Goal: Task Accomplishment & Management: Manage account settings

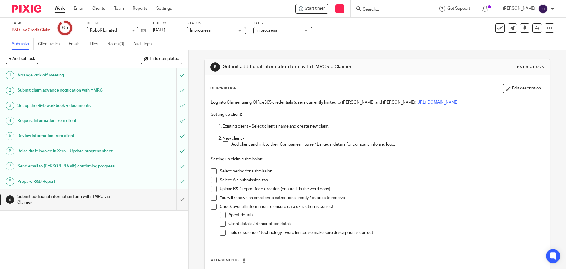
click at [375, 8] on input "Search" at bounding box center [389, 9] width 53 height 5
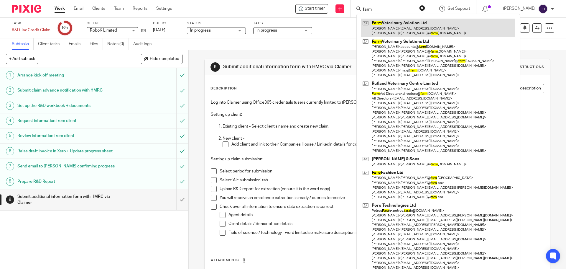
type input "farm"
click at [398, 27] on link at bounding box center [438, 28] width 154 height 18
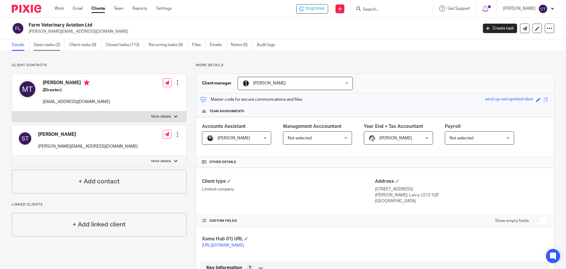
click at [46, 43] on link "Open tasks (2)" at bounding box center [49, 45] width 31 height 12
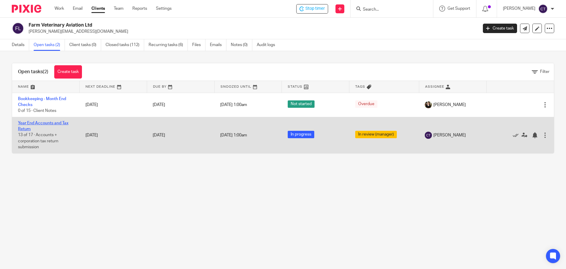
click at [32, 124] on link "Year End Accounts and Tax Return" at bounding box center [43, 126] width 50 height 10
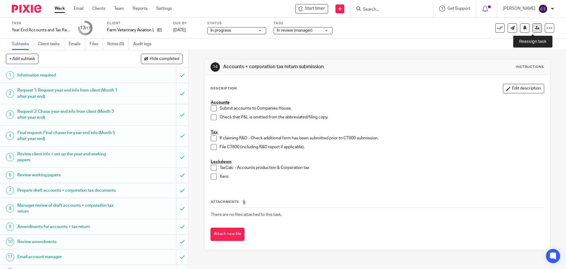
drag, startPoint x: 531, startPoint y: 28, endPoint x: 530, endPoint y: 32, distance: 4.8
click at [535, 28] on icon at bounding box center [537, 28] width 4 height 4
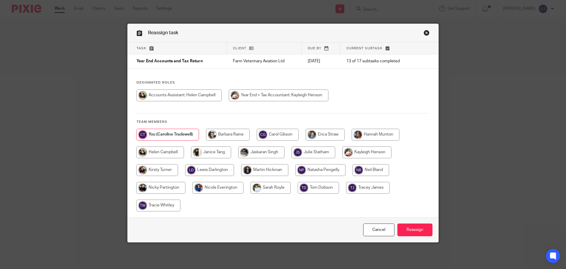
click at [269, 94] on input "radio" at bounding box center [279, 95] width 100 height 12
radio input "true"
click at [410, 230] on input "Reassign" at bounding box center [415, 229] width 35 height 13
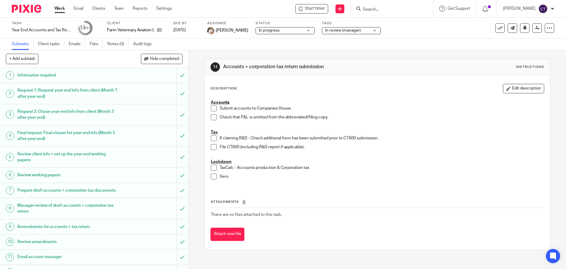
click at [330, 31] on span "In review (manager)" at bounding box center [343, 30] width 36 height 4
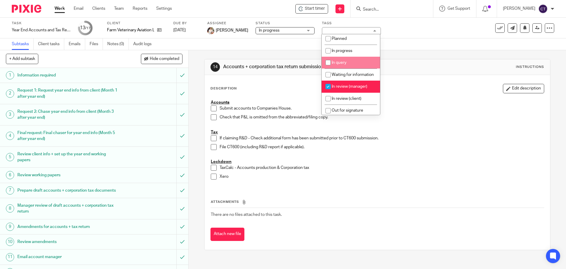
scroll to position [59, 0]
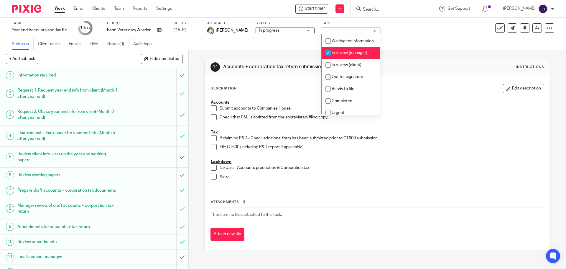
drag, startPoint x: 327, startPoint y: 58, endPoint x: 333, endPoint y: 69, distance: 12.9
click at [327, 58] on input "checkbox" at bounding box center [328, 52] width 11 height 11
checkbox input "false"
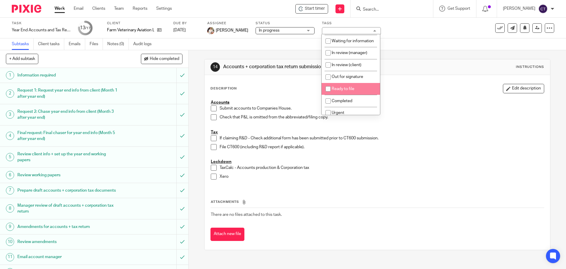
drag, startPoint x: 337, startPoint y: 93, endPoint x: 331, endPoint y: 97, distance: 6.4
click at [335, 91] on span "Ready to file" at bounding box center [343, 89] width 23 height 4
checkbox input "true"
click at [402, 104] on p "Accounts" at bounding box center [377, 102] width 333 height 6
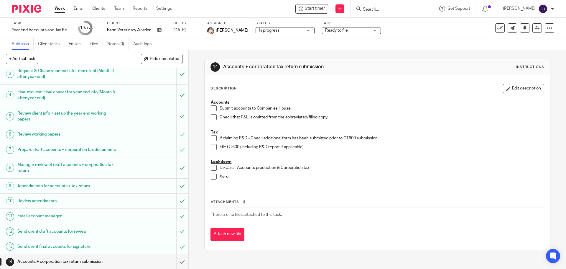
scroll to position [0, 0]
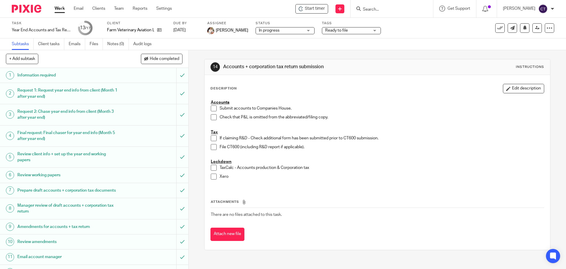
click at [380, 7] on input "Search" at bounding box center [389, 9] width 53 height 5
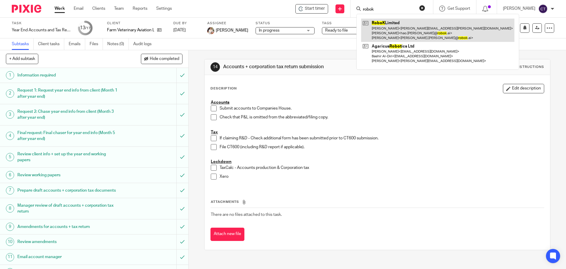
type input "robok"
click at [383, 32] on link at bounding box center [437, 30] width 153 height 23
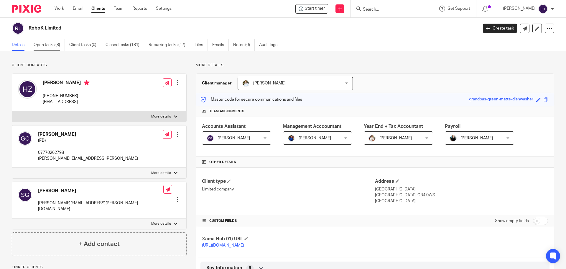
drag, startPoint x: 41, startPoint y: 42, endPoint x: 45, endPoint y: 48, distance: 7.7
click at [40, 42] on link "Open tasks (8)" at bounding box center [49, 45] width 31 height 12
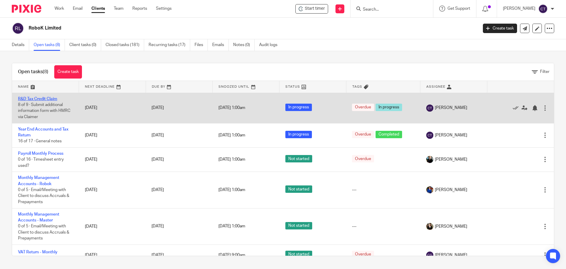
click at [32, 101] on link "R&D Tax Credit Claim" at bounding box center [37, 99] width 39 height 4
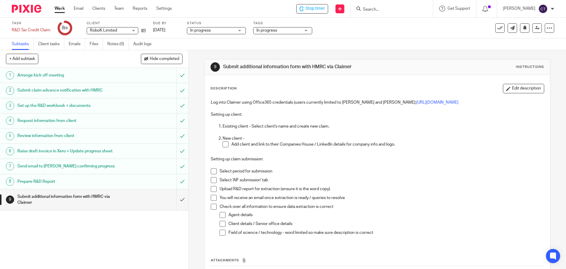
click at [223, 147] on span at bounding box center [226, 144] width 6 height 6
click at [213, 173] on span at bounding box center [214, 171] width 6 height 6
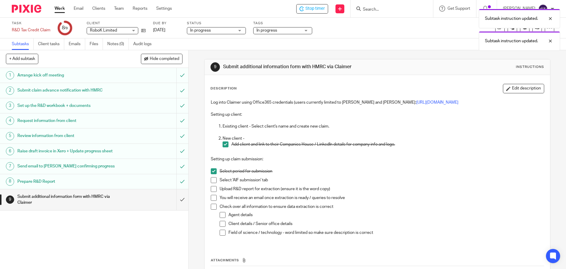
click at [211, 180] on span at bounding box center [214, 180] width 6 height 6
click at [211, 188] on span at bounding box center [214, 189] width 6 height 6
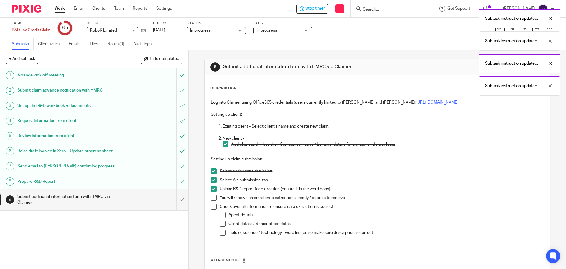
click at [212, 197] on span at bounding box center [214, 198] width 6 height 6
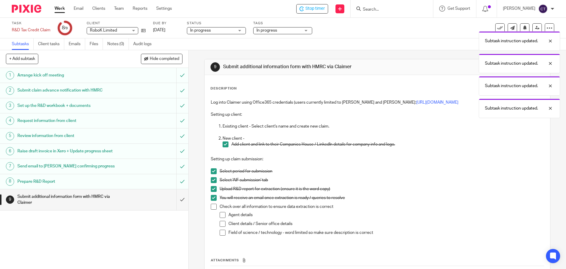
click at [212, 207] on span at bounding box center [214, 207] width 6 height 6
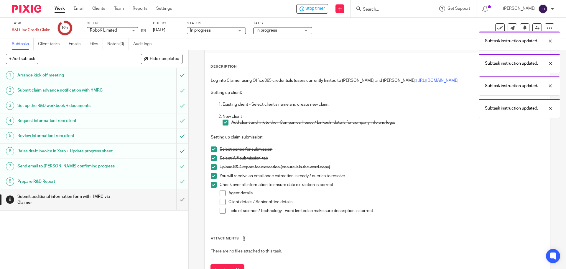
scroll to position [48, 0]
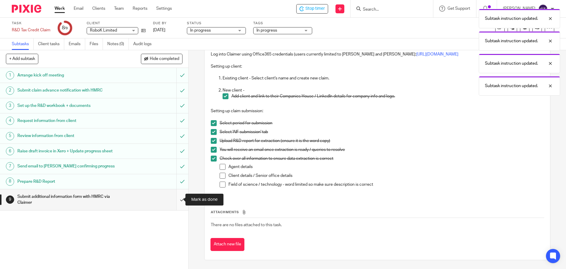
click at [176, 199] on input "submit" at bounding box center [94, 199] width 189 height 21
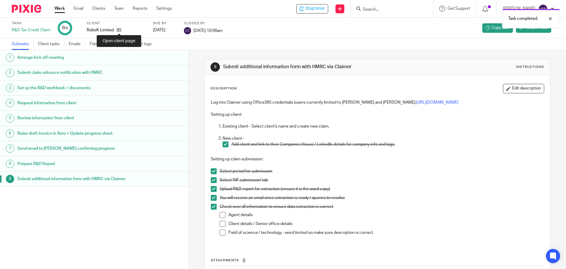
click at [117, 30] on icon at bounding box center [119, 30] width 4 height 4
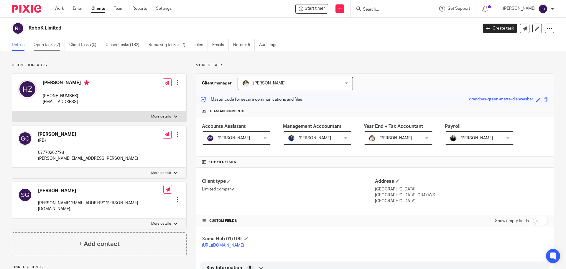
drag, startPoint x: 43, startPoint y: 44, endPoint x: 45, endPoint y: 50, distance: 6.6
click at [42, 45] on link "Open tasks (7)" at bounding box center [49, 45] width 31 height 12
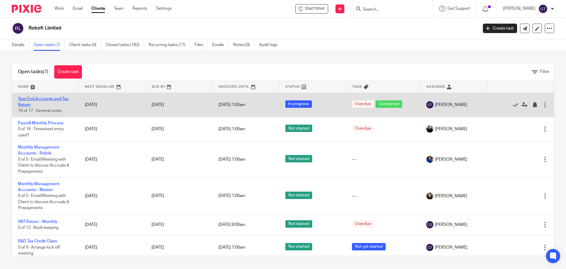
click at [35, 98] on link "Year End Accounts and Tax Return" at bounding box center [43, 102] width 50 height 10
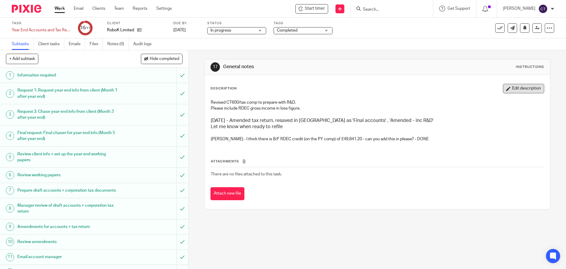
drag, startPoint x: 506, startPoint y: 88, endPoint x: 455, endPoint y: 109, distance: 55.2
click at [505, 88] on button "Edit description" at bounding box center [523, 88] width 41 height 9
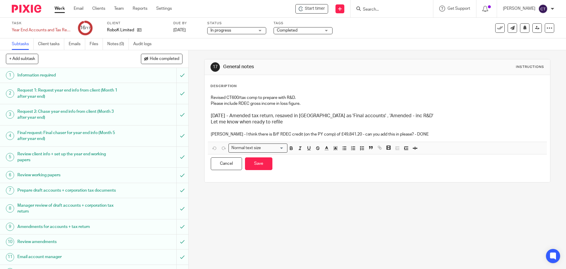
click at [417, 133] on p "Kayleigh - I think there is B/F RDEC credit (on the PY comp) of £49,841.20 - ca…" at bounding box center [377, 134] width 333 height 6
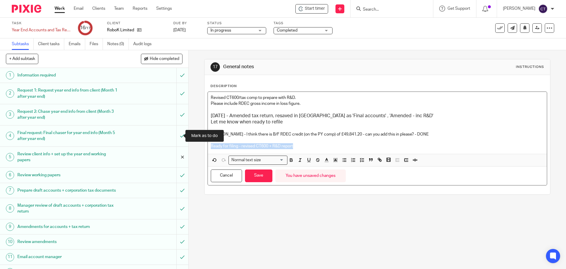
drag, startPoint x: 284, startPoint y: 143, endPoint x: 178, endPoint y: 146, distance: 106.8
click at [178, 146] on div "+ Add subtask Hide completed Cancel + Add 1 Information required 2 Request 1: R…" at bounding box center [283, 159] width 566 height 219
click at [333, 160] on icon "button" at bounding box center [335, 159] width 5 height 5
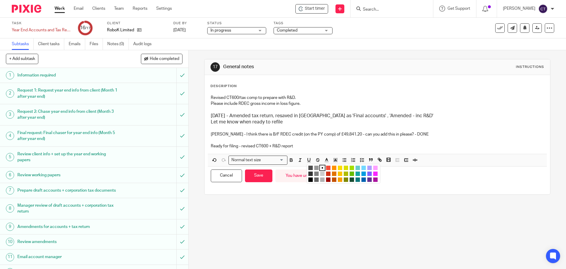
click at [339, 168] on li "color:#FCDC00" at bounding box center [340, 167] width 4 height 4
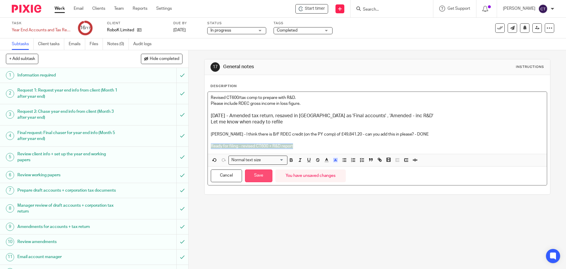
click at [256, 176] on button "Save" at bounding box center [258, 175] width 27 height 13
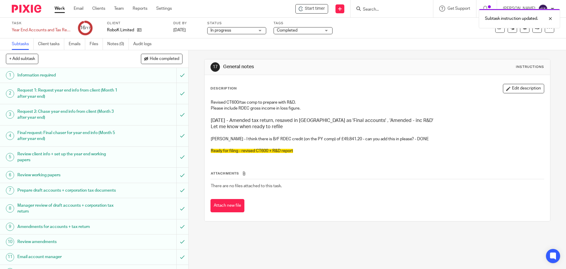
click at [310, 30] on span "Completed" at bounding box center [299, 30] width 44 height 6
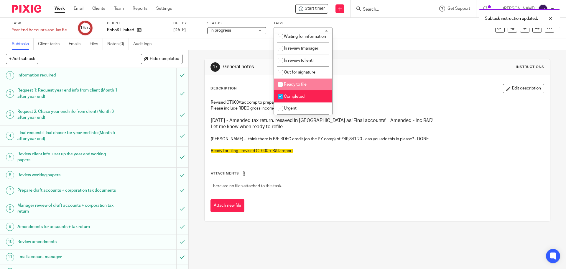
scroll to position [88, 0]
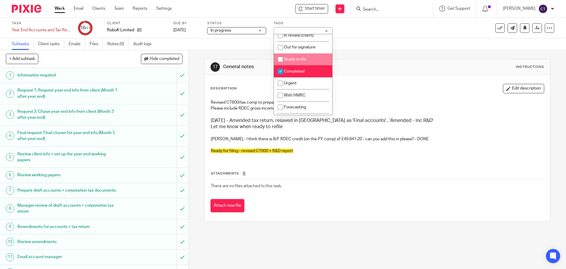
click at [282, 64] on input "checkbox" at bounding box center [280, 59] width 11 height 11
checkbox input "true"
click at [280, 76] on input "checkbox" at bounding box center [280, 71] width 11 height 11
checkbox input "false"
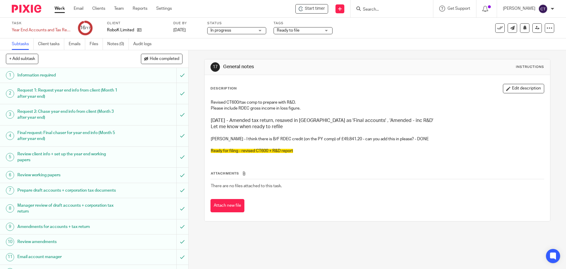
click at [363, 89] on div "Description Edit description" at bounding box center [378, 88] width 334 height 9
click at [535, 27] on icon at bounding box center [537, 28] width 4 height 4
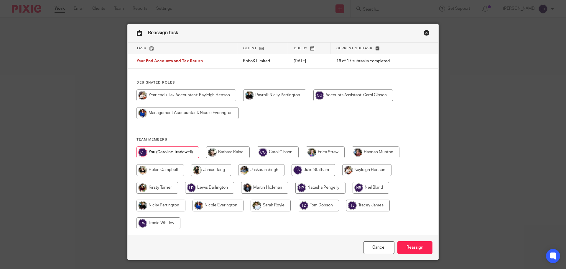
click at [169, 93] on input "radio" at bounding box center [187, 95] width 100 height 12
radio input "true"
click at [406, 245] on input "Reassign" at bounding box center [415, 247] width 35 height 13
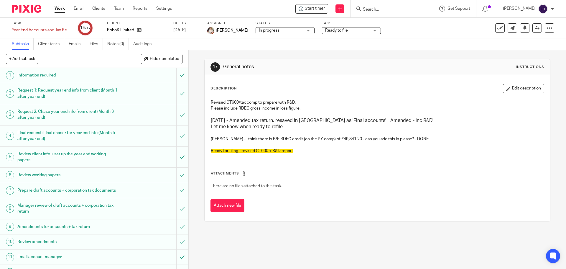
click at [367, 12] on input "Search" at bounding box center [389, 9] width 53 height 5
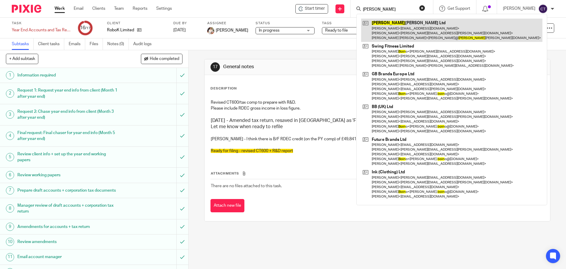
type input "bolin"
click at [390, 23] on link at bounding box center [451, 30] width 181 height 23
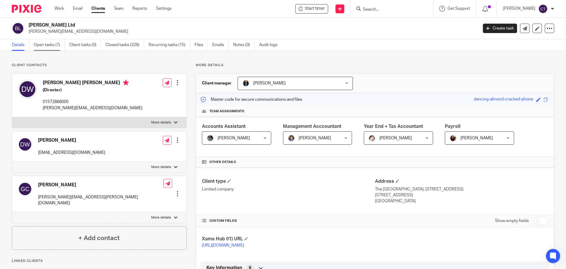
click at [43, 43] on link "Open tasks (7)" at bounding box center [49, 45] width 31 height 12
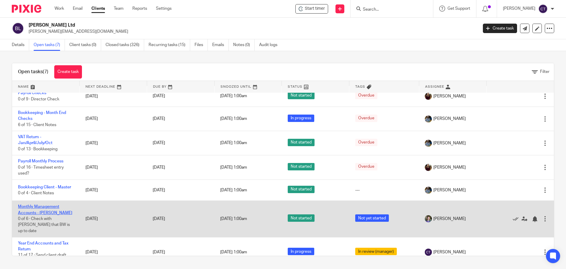
scroll to position [13, 0]
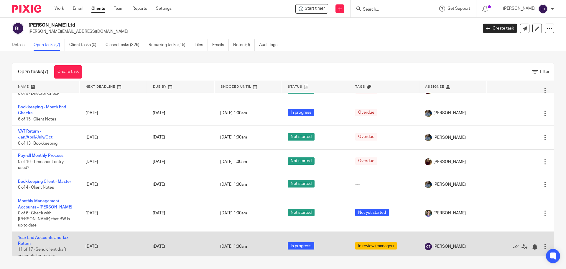
click at [24, 231] on td "Year End Accounts and Tax Return 11 of 17 · Send client draft accounts for revi…" at bounding box center [46, 246] width 68 height 30
click at [25, 235] on link "Year End Accounts and Tax Return" at bounding box center [43, 240] width 50 height 10
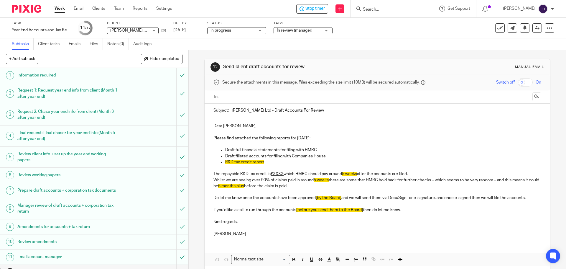
click at [229, 96] on input "text" at bounding box center [377, 97] width 306 height 7
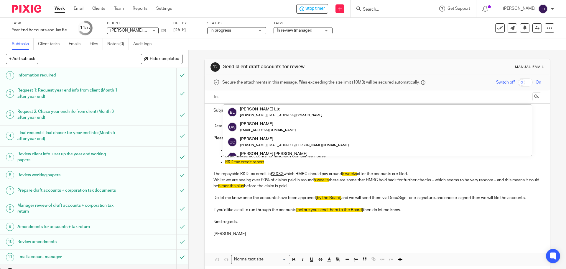
scroll to position [29, 0]
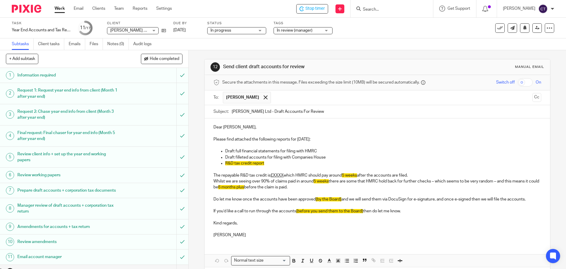
click at [264, 97] on span at bounding box center [266, 97] width 4 height 4
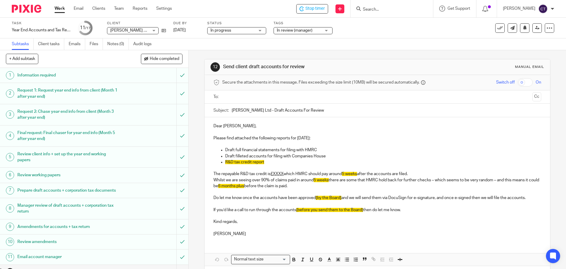
click at [240, 98] on input "text" at bounding box center [377, 97] width 306 height 7
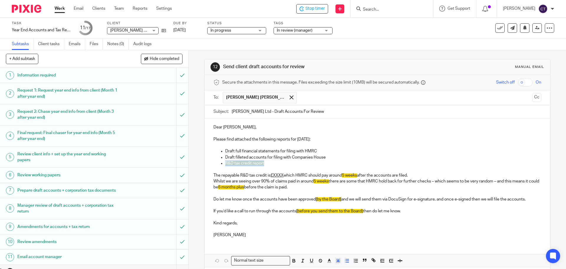
drag, startPoint x: 264, startPoint y: 162, endPoint x: 217, endPoint y: 163, distance: 47.5
click at [215, 162] on ul "Draft full financial statements for filing with HMRC Draft filleted accounts fo…" at bounding box center [378, 157] width 328 height 18
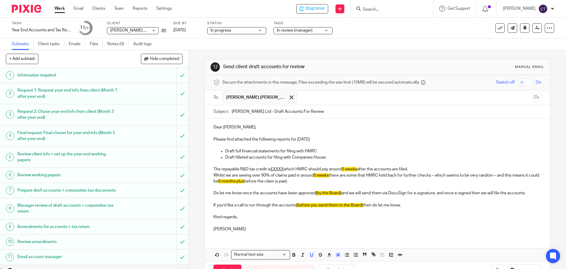
drag, startPoint x: 210, startPoint y: 165, endPoint x: 324, endPoint y: 178, distance: 114.5
click at [324, 180] on div "Dear Derrick, Please find attached the following reports for 31 Dec 2024: Draft…" at bounding box center [377, 177] width 345 height 118
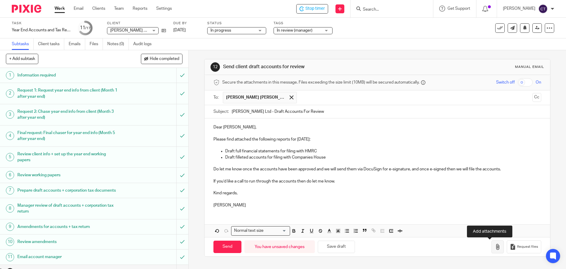
click at [495, 244] on icon "button" at bounding box center [498, 247] width 6 height 6
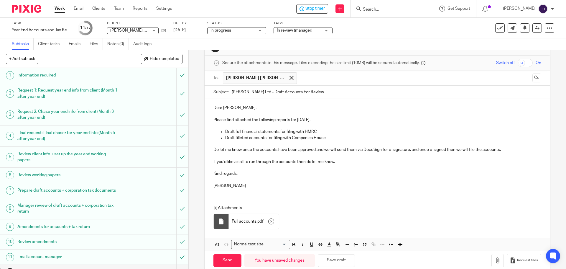
scroll to position [30, 0]
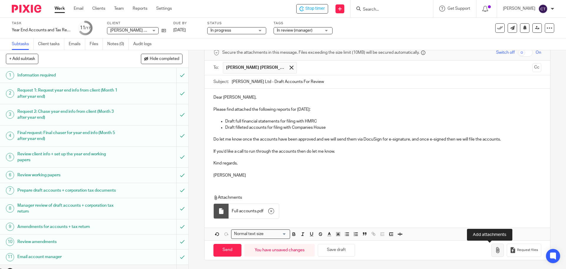
click at [495, 251] on icon "button" at bounding box center [498, 250] width 6 height 6
click at [492, 250] on button "button" at bounding box center [498, 249] width 12 height 13
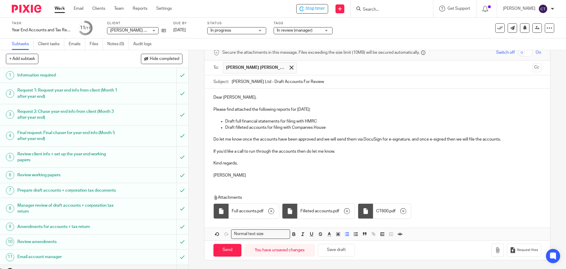
click at [279, 121] on p "Draft full financial statements for filing with HMRC" at bounding box center [383, 121] width 316 height 6
click at [227, 249] on input "Send" at bounding box center [228, 250] width 28 height 13
click at [328, 29] on div "In review (manager)" at bounding box center [303, 30] width 59 height 7
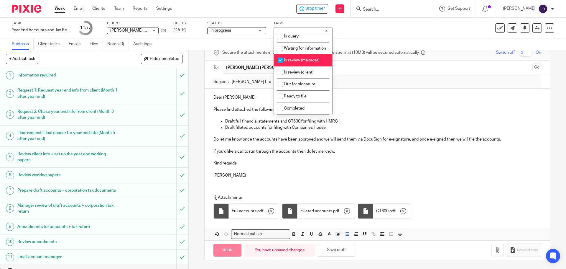
scroll to position [59, 0]
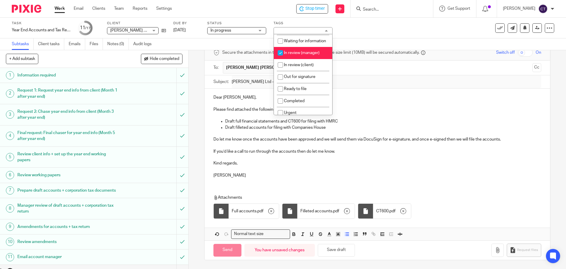
type input "Sent"
drag, startPoint x: 278, startPoint y: 57, endPoint x: 279, endPoint y: 63, distance: 6.6
click at [278, 58] on input "checkbox" at bounding box center [280, 52] width 11 height 11
checkbox input "false"
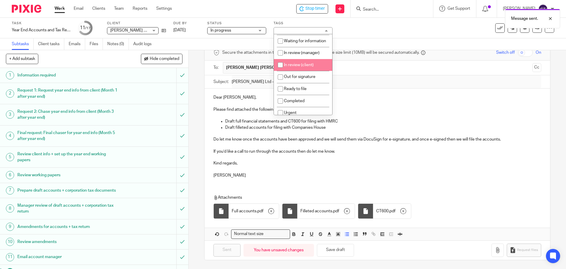
drag, startPoint x: 280, startPoint y: 71, endPoint x: 281, endPoint y: 77, distance: 5.6
click at [280, 71] on input "checkbox" at bounding box center [280, 64] width 11 height 11
checkbox input "true"
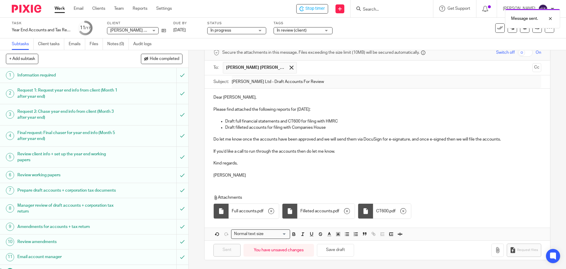
click at [360, 109] on p "Please find attached the following reports for 31 Dec 2024:" at bounding box center [378, 109] width 328 height 6
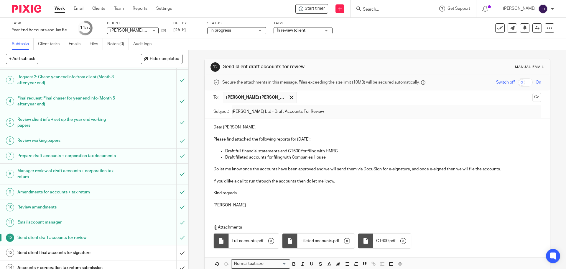
scroll to position [93, 0]
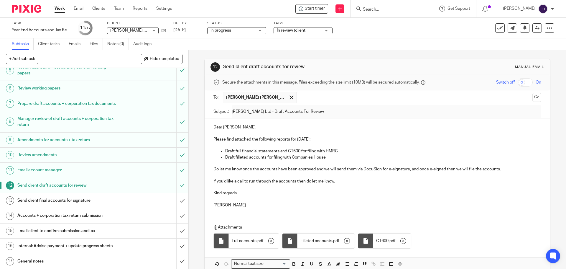
click at [368, 8] on input "Search" at bounding box center [389, 9] width 53 height 5
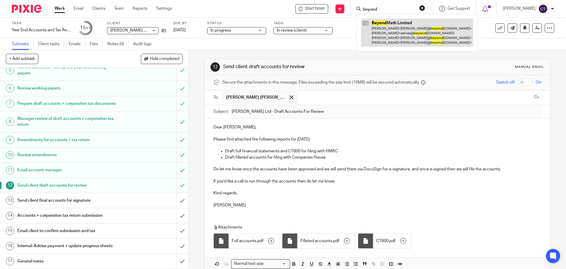
type input "beyond"
click at [379, 36] on link at bounding box center [417, 33] width 112 height 28
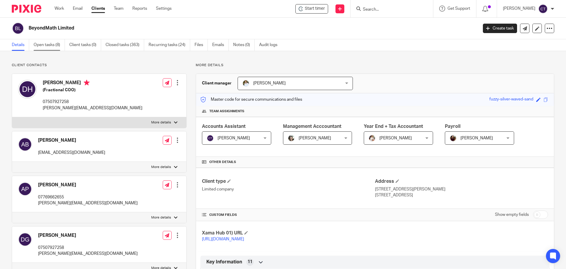
click at [36, 44] on link "Open tasks (8)" at bounding box center [49, 45] width 31 height 12
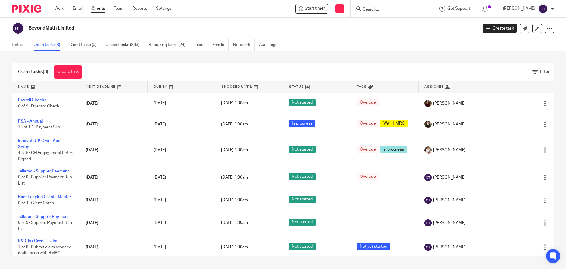
drag, startPoint x: 428, startPoint y: 83, endPoint x: 428, endPoint y: 90, distance: 7.1
click at [428, 83] on link at bounding box center [453, 87] width 68 height 12
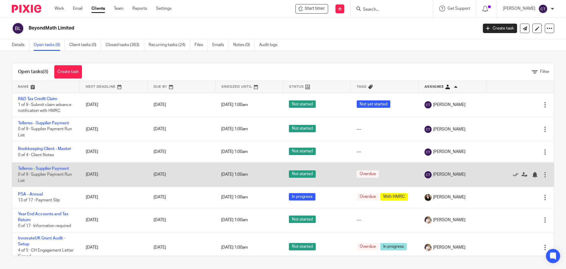
click at [542, 173] on div at bounding box center [545, 175] width 6 height 6
click at [513, 174] on icon at bounding box center [516, 175] width 6 height 6
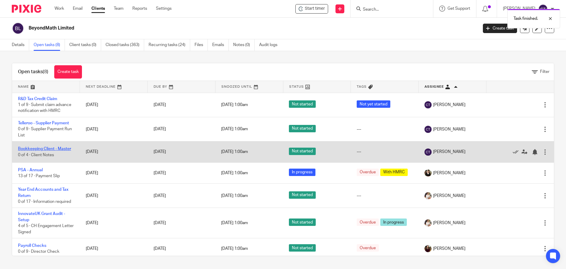
click at [42, 150] on link "Bookkeeping Client - Master" at bounding box center [44, 149] width 53 height 4
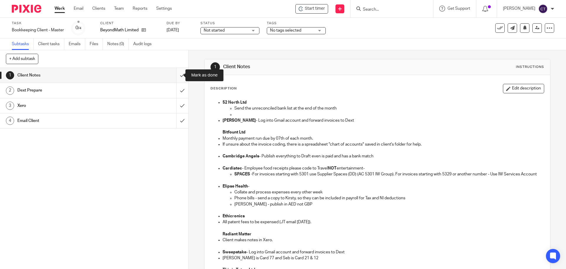
click at [177, 75] on input "submit" at bounding box center [94, 75] width 189 height 15
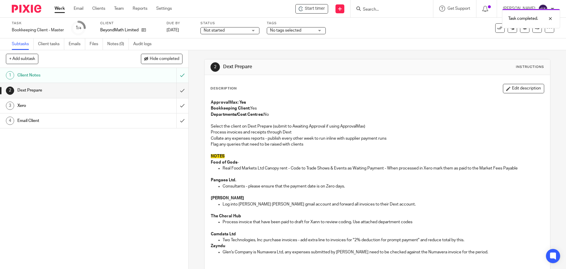
click at [304, 12] on div "Task completed." at bounding box center [421, 17] width 277 height 22
click at [314, 9] on div "Task completed." at bounding box center [421, 17] width 277 height 22
click at [309, 10] on span "Start timer" at bounding box center [315, 9] width 20 height 6
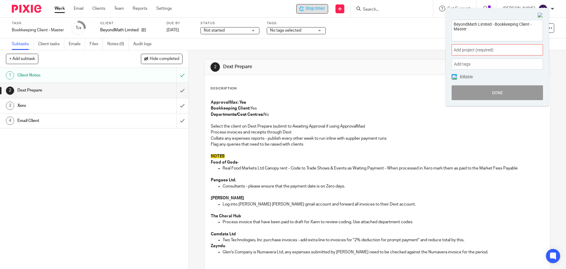
click at [477, 49] on span "Add project (required) :" at bounding box center [491, 50] width 74 height 6
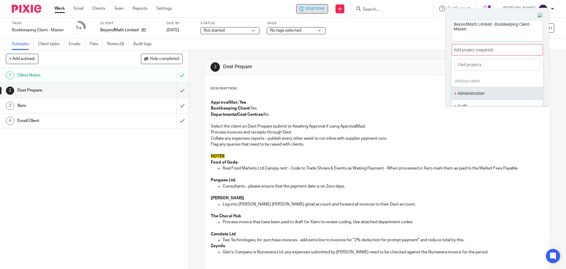
scroll to position [29, 0]
click at [477, 87] on li "Bookkeeping" at bounding box center [496, 89] width 77 height 6
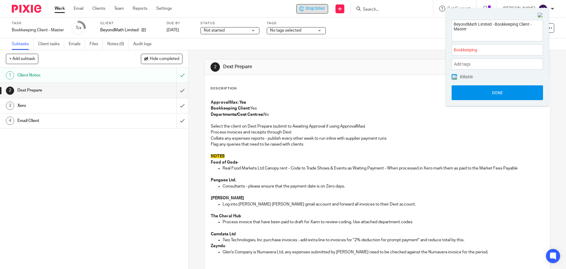
click at [478, 88] on button "Done" at bounding box center [497, 92] width 91 height 15
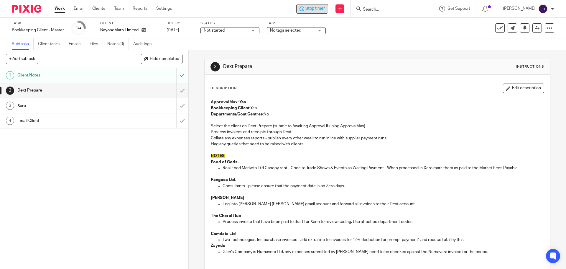
scroll to position [0, 0]
